Goal: Task Accomplishment & Management: Use online tool/utility

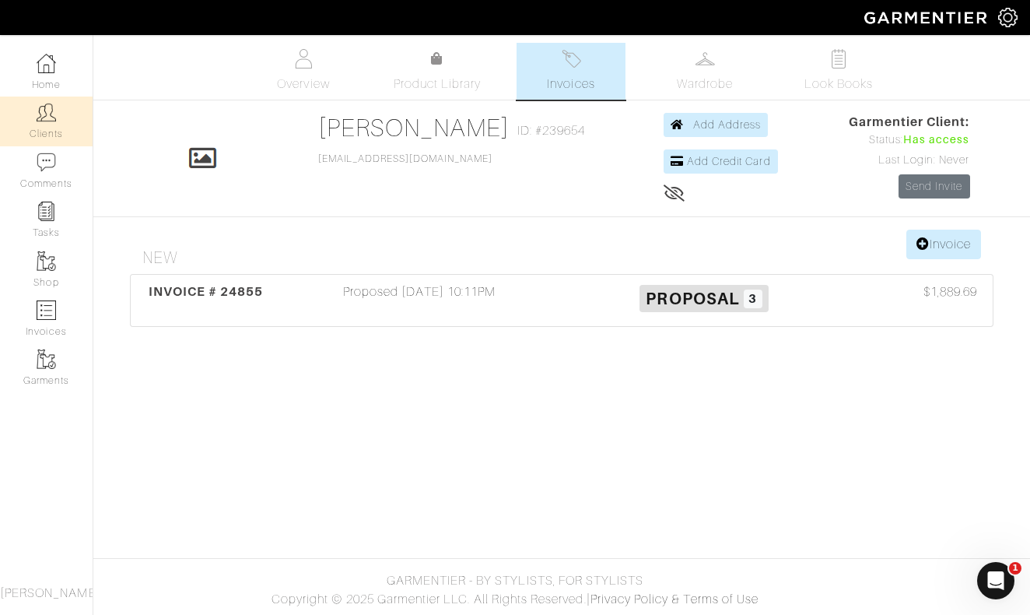
click at [39, 120] on img at bounding box center [46, 112] width 19 height 19
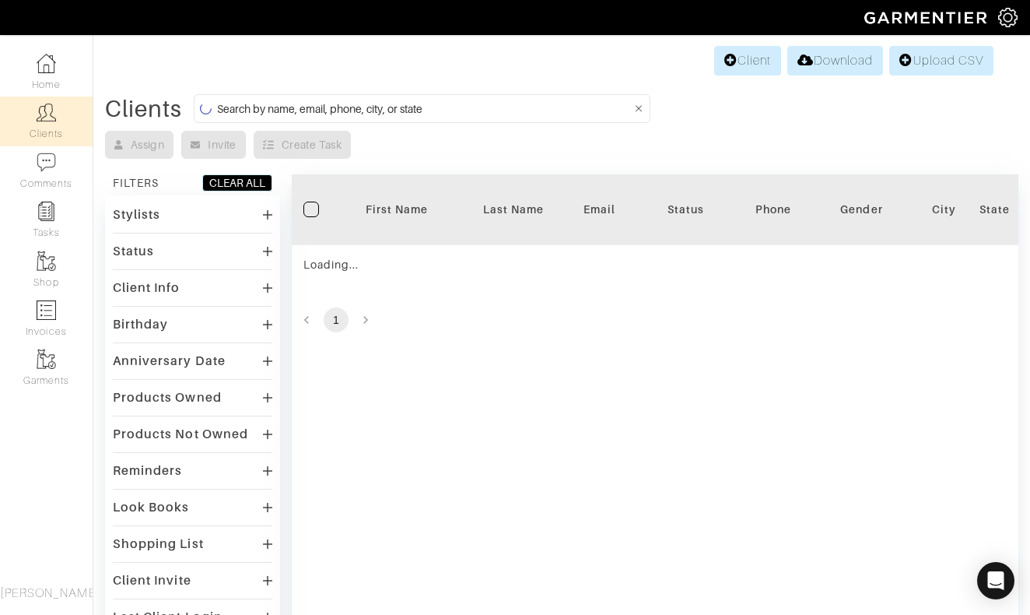
click at [422, 109] on input at bounding box center [424, 108] width 415 height 19
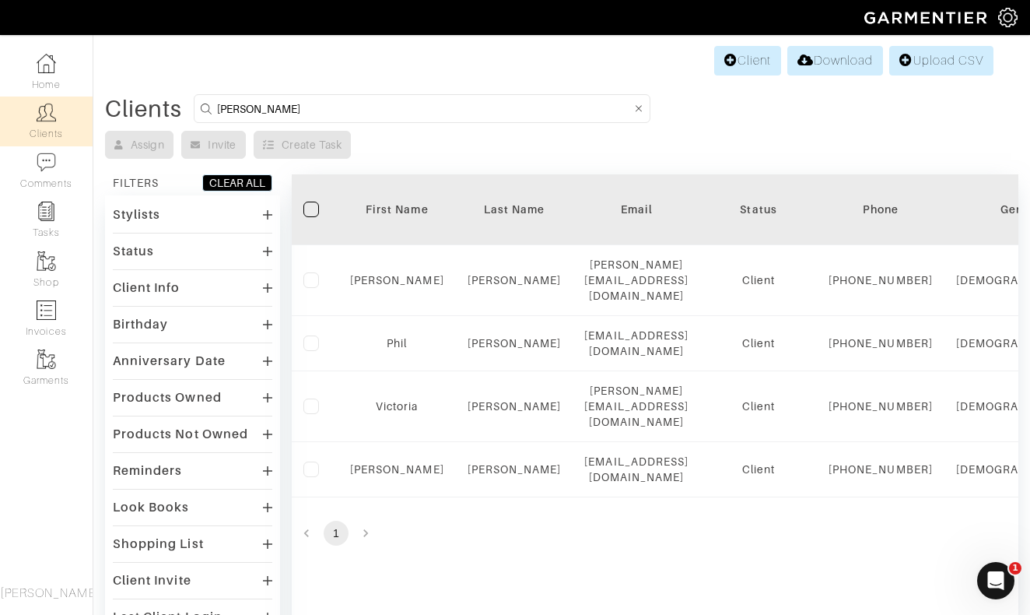
type input "Anderson"
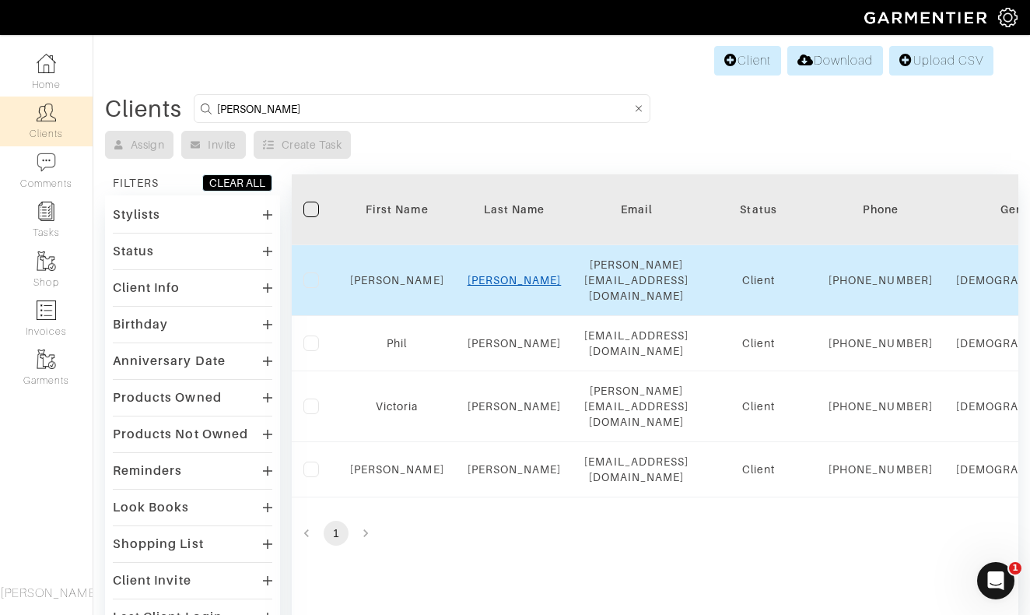
drag, startPoint x: 423, startPoint y: 109, endPoint x: 514, endPoint y: 282, distance: 195.6
click at [514, 282] on link "Santos" at bounding box center [515, 280] width 94 height 12
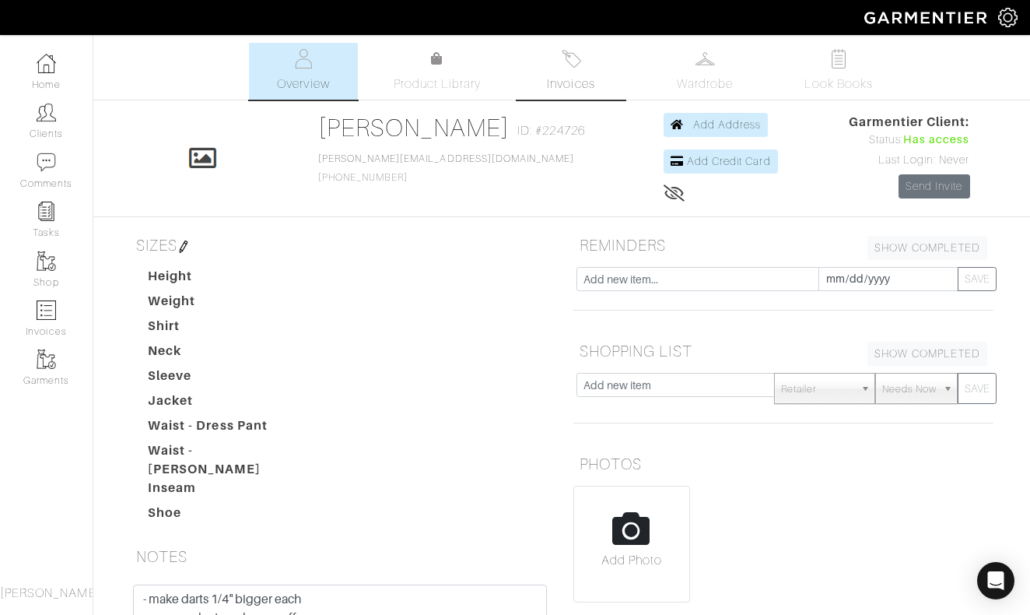
click at [568, 65] on img at bounding box center [571, 58] width 19 height 19
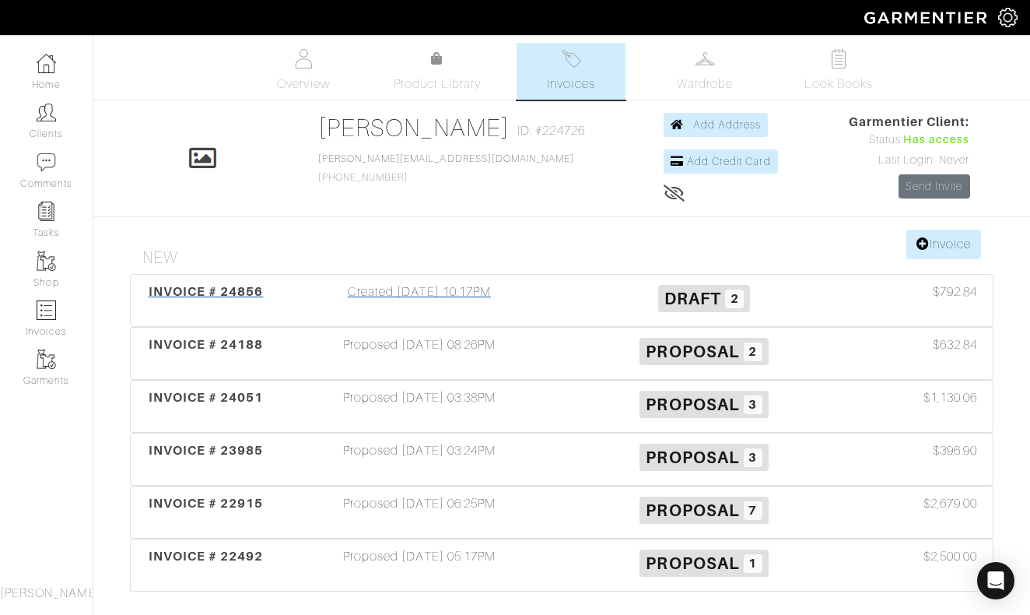
click at [454, 295] on div "Created 10/11/25 10:17PM" at bounding box center [419, 300] width 285 height 36
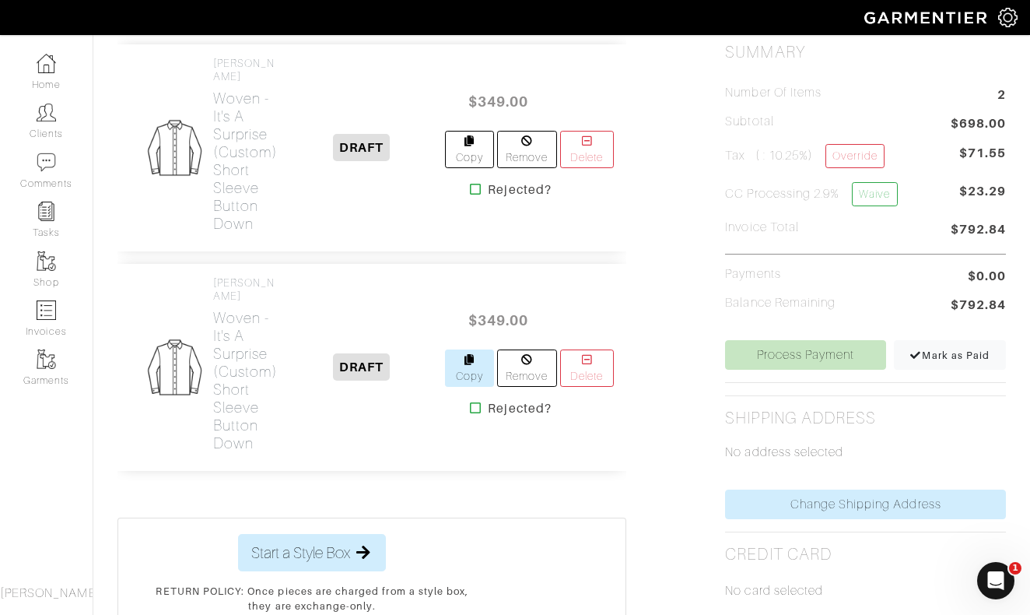
click at [474, 349] on link "Copy" at bounding box center [469, 367] width 48 height 37
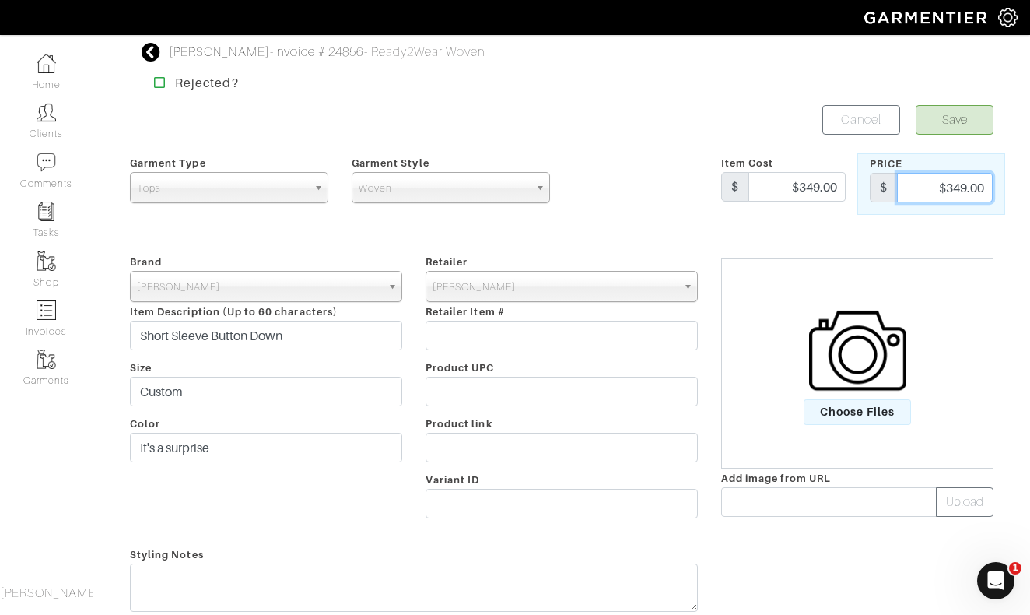
drag, startPoint x: 937, startPoint y: 189, endPoint x: 1032, endPoint y: 191, distance: 95.7
click at [1029, 191] on html "Nick Roy Collection Nick Roy Home Clients Invoices Comments Reminders Stylists …" at bounding box center [515, 471] width 1030 height 943
type input "399"
drag, startPoint x: 786, startPoint y: 186, endPoint x: 854, endPoint y: 187, distance: 67.7
click at [854, 187] on div "Item Cost $ $349.00" at bounding box center [784, 183] width 148 height 61
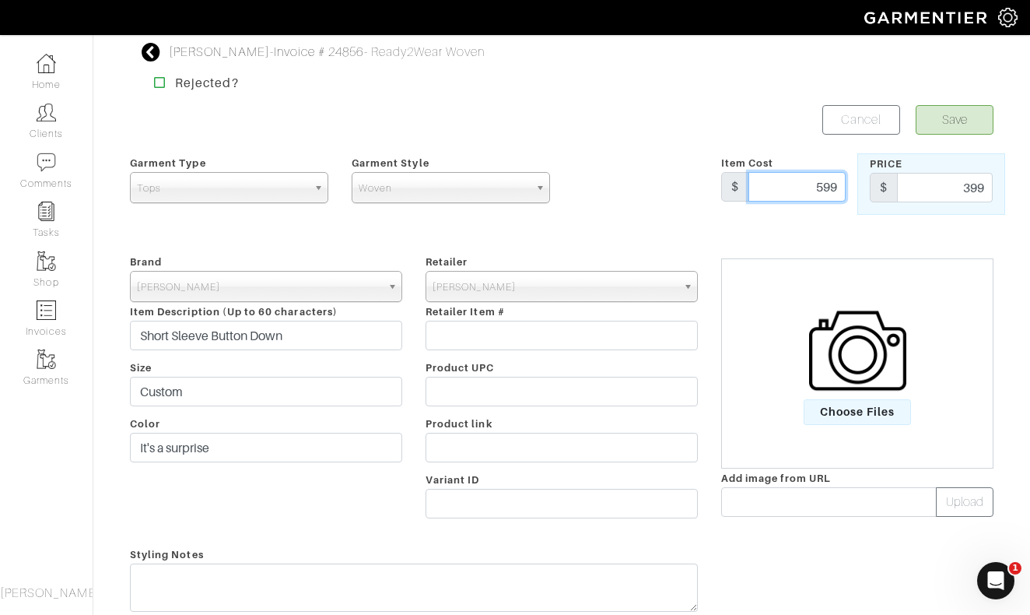
type input "599"
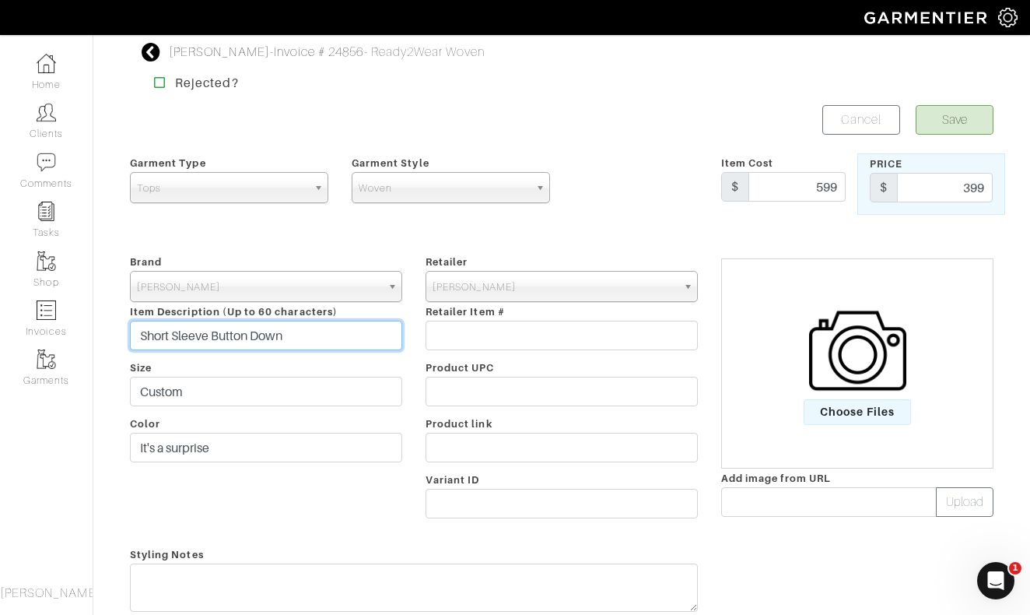
drag, startPoint x: 214, startPoint y: 332, endPoint x: 114, endPoint y: 333, distance: 100.4
click at [113, 333] on div "Anderson Santos - Invoice # 24856 - Ready2Wear Woven Rejected? Save Cancel Garm…" at bounding box center [515, 456] width 1030 height 826
click at [265, 337] on input "Short Sleeve Button Down" at bounding box center [266, 336] width 272 height 30
click at [214, 336] on input "Short Sleeve Button Down" at bounding box center [266, 336] width 272 height 30
type input "Short Sleeve Silk Button Down"
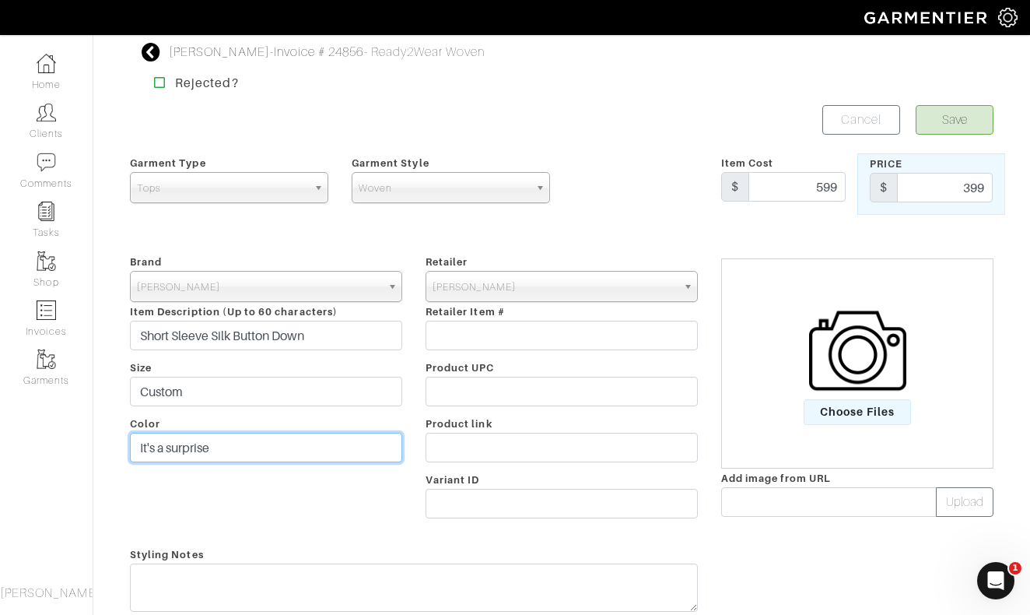
drag, startPoint x: 230, startPoint y: 449, endPoint x: 79, endPoint y: 449, distance: 150.2
click at [79, 449] on div "Company Settings Manage Subscription My Profile Stylists Sign Out Home Clients …" at bounding box center [515, 434] width 1030 height 868
type input "Black"
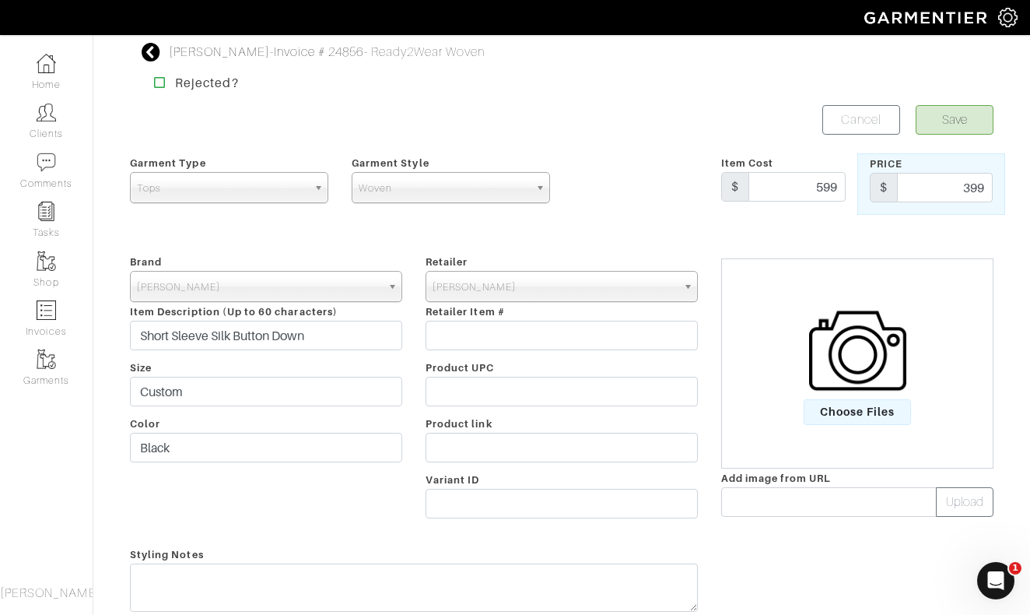
click at [969, 118] on button "Save" at bounding box center [955, 120] width 78 height 30
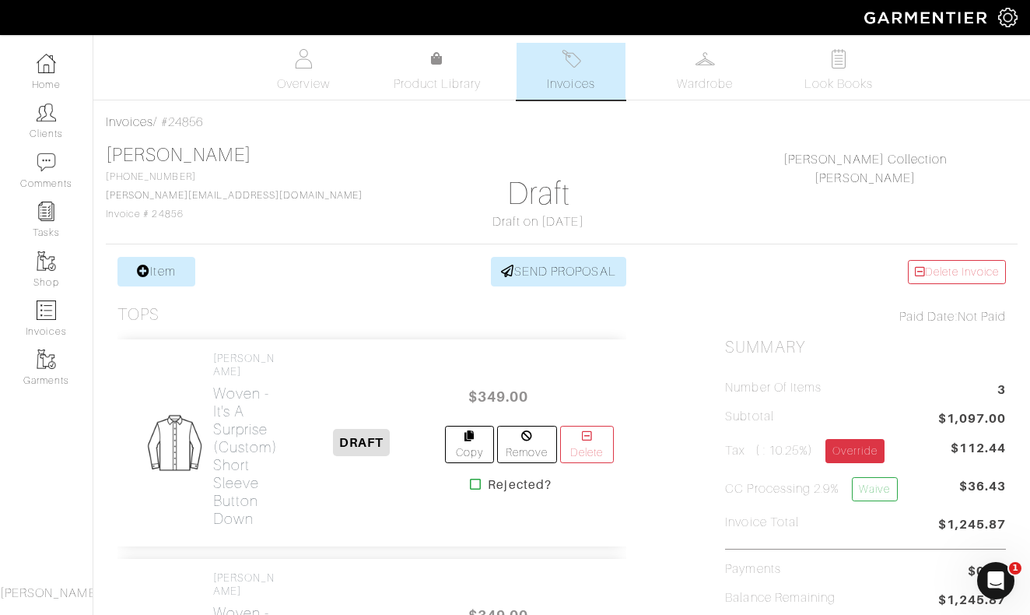
click at [864, 455] on link "Override" at bounding box center [855, 451] width 58 height 24
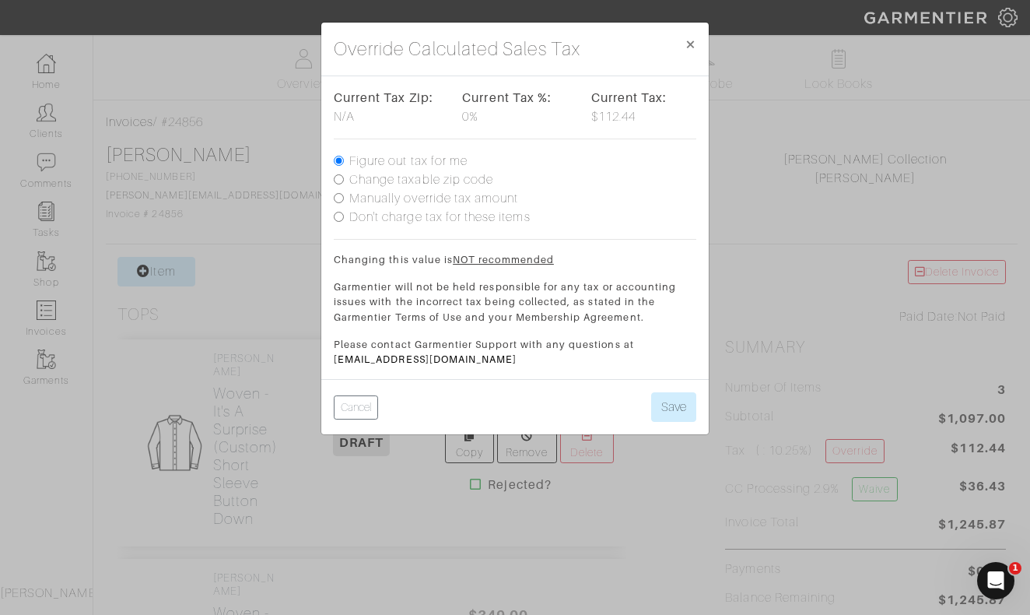
click at [391, 216] on label "Don't charge tax for these items" at bounding box center [439, 217] width 181 height 19
click at [344, 216] on input "Don't charge tax for these items" at bounding box center [339, 217] width 10 height 10
radio input "true"
click at [664, 400] on button "Save" at bounding box center [673, 407] width 45 height 30
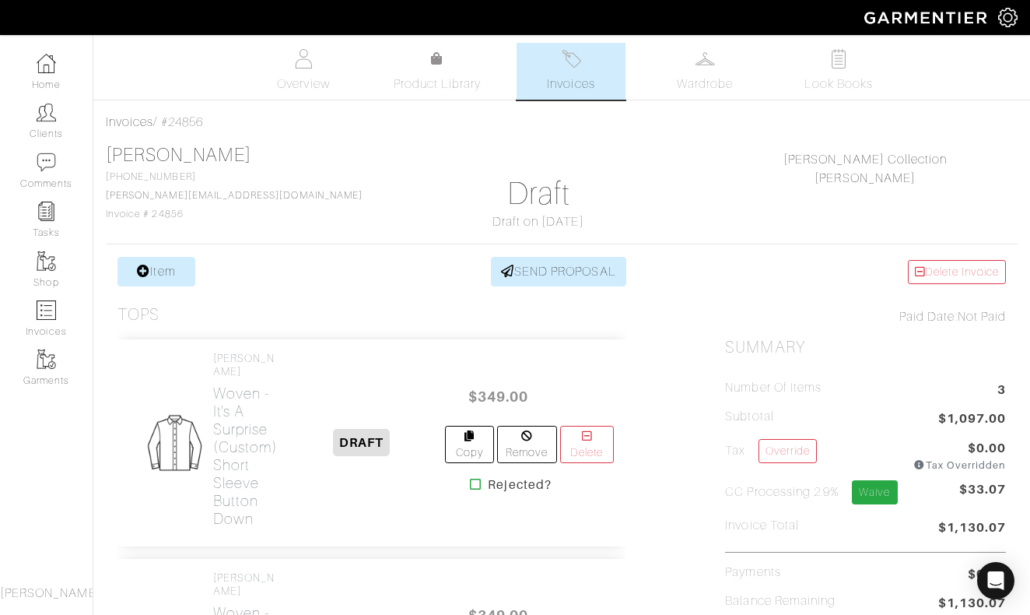
click at [873, 489] on link "Waive" at bounding box center [874, 492] width 45 height 24
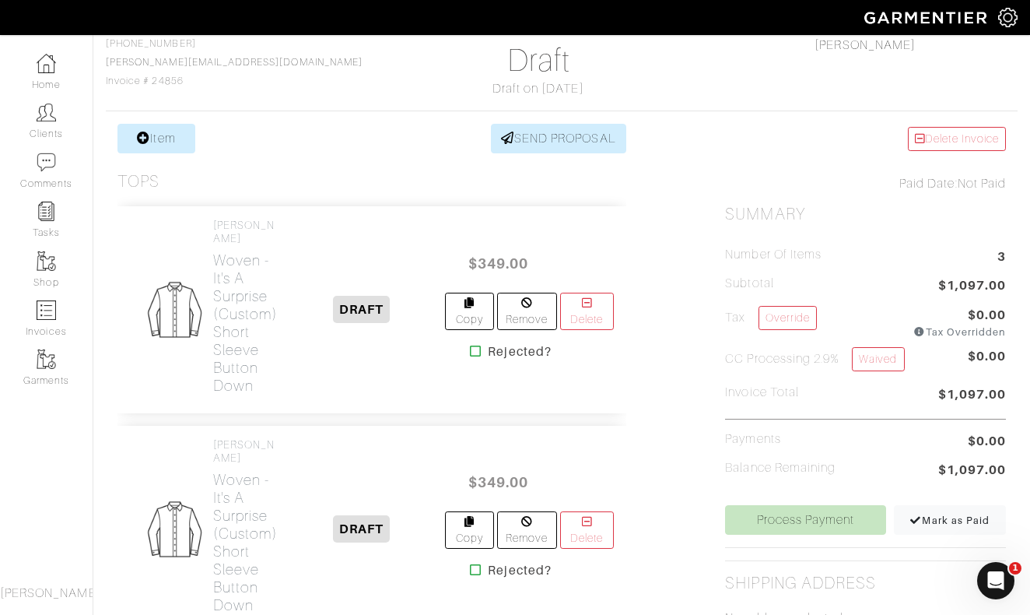
scroll to position [114, 0]
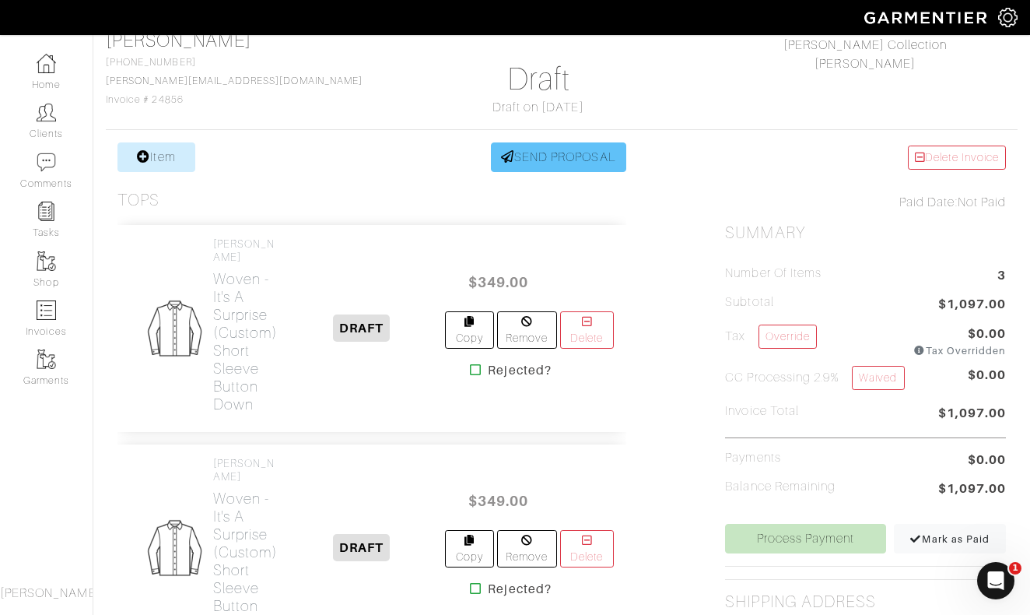
click at [531, 157] on link "SEND PROPOSAL" at bounding box center [558, 157] width 135 height 30
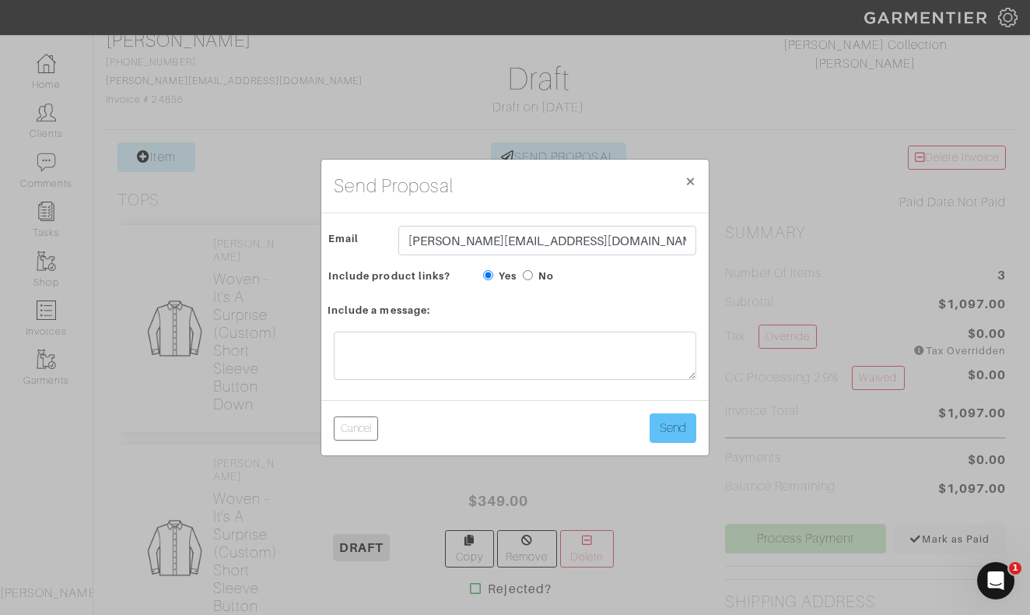
click at [677, 428] on button "Send" at bounding box center [673, 428] width 47 height 30
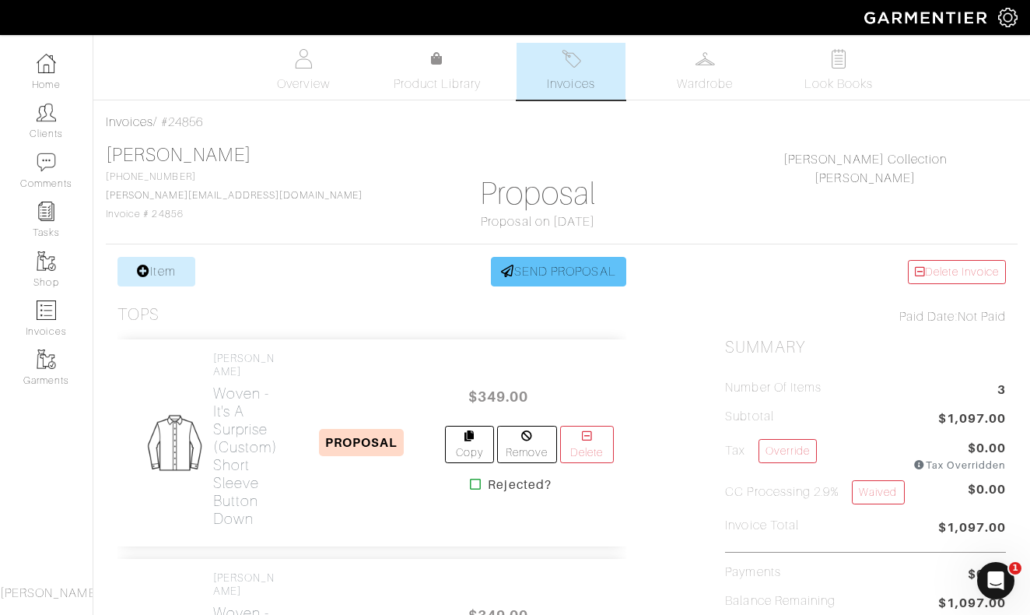
click at [563, 272] on link "SEND PROPOSAL" at bounding box center [558, 272] width 135 height 30
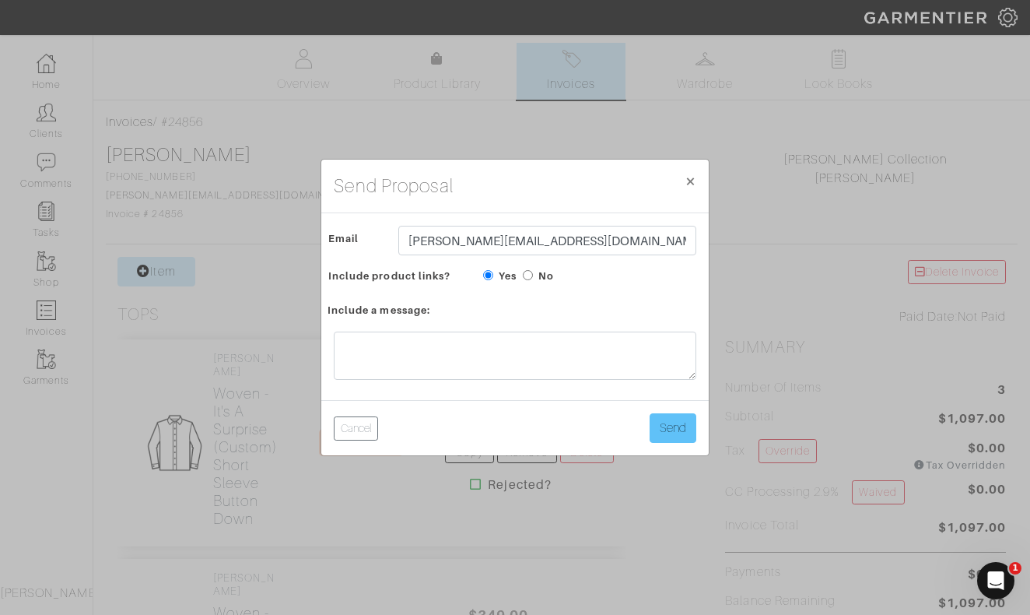
click at [668, 423] on button "Send" at bounding box center [673, 428] width 47 height 30
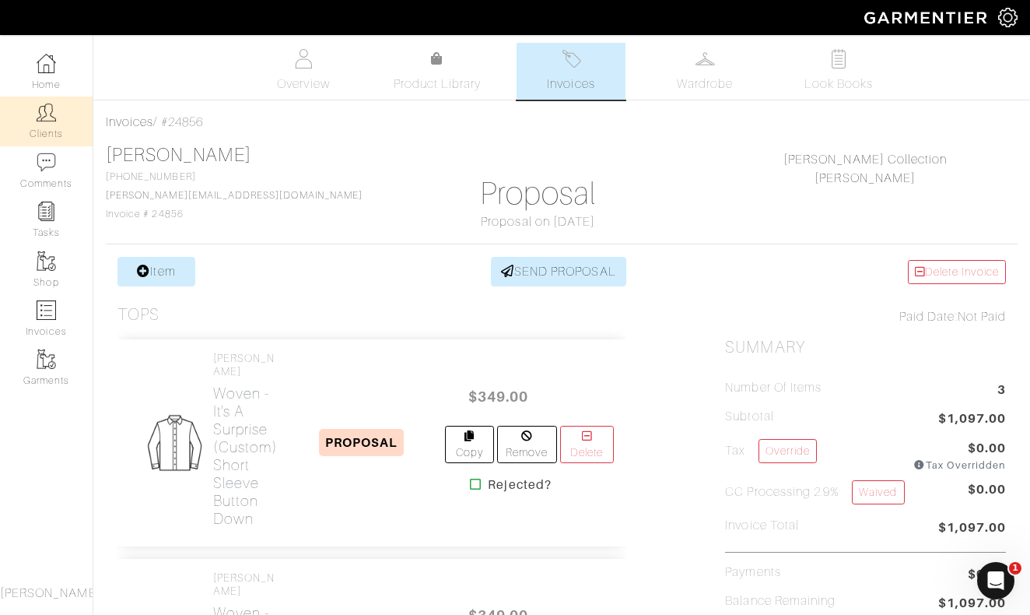
click at [49, 115] on img at bounding box center [46, 112] width 19 height 19
